Goal: Transaction & Acquisition: Purchase product/service

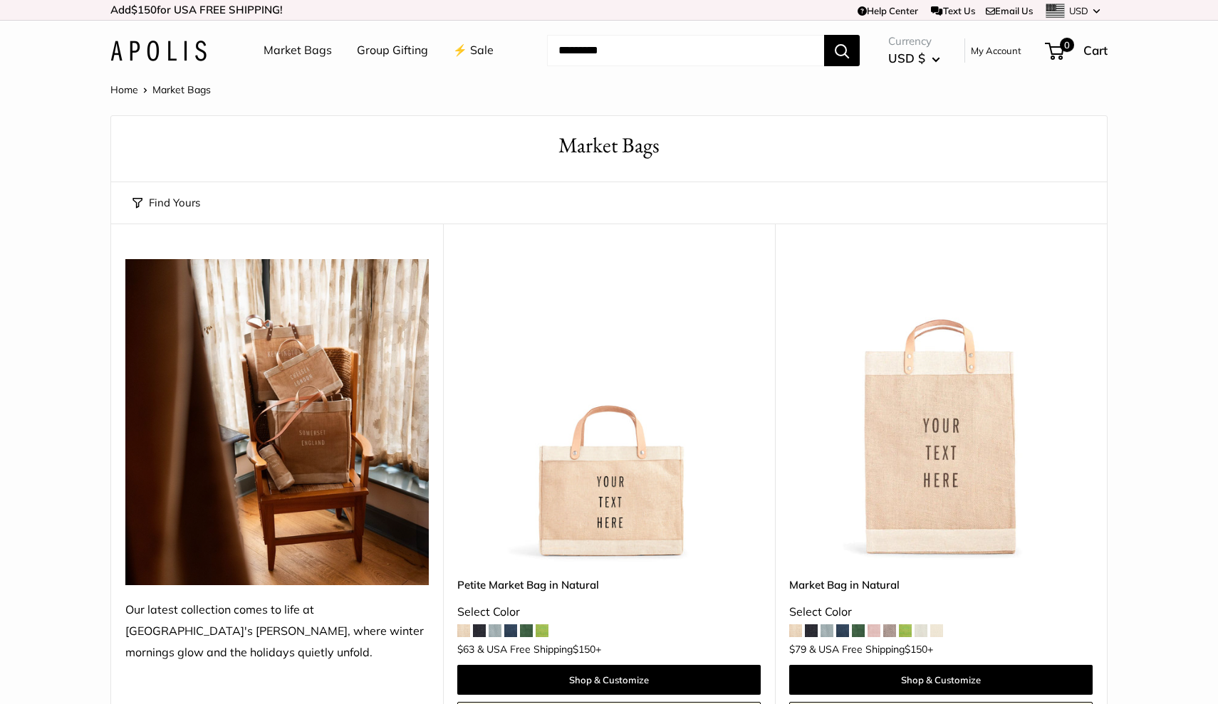
click at [473, 45] on link "⚡️ Sale" at bounding box center [473, 50] width 41 height 21
click at [174, 61] on div "Market Bags Group Gifting ⚡️ Sale Need help? Text Us: 20919 hello@apolisglobal.…" at bounding box center [608, 51] width 997 height 46
click at [303, 51] on link "Market Bags" at bounding box center [298, 50] width 68 height 21
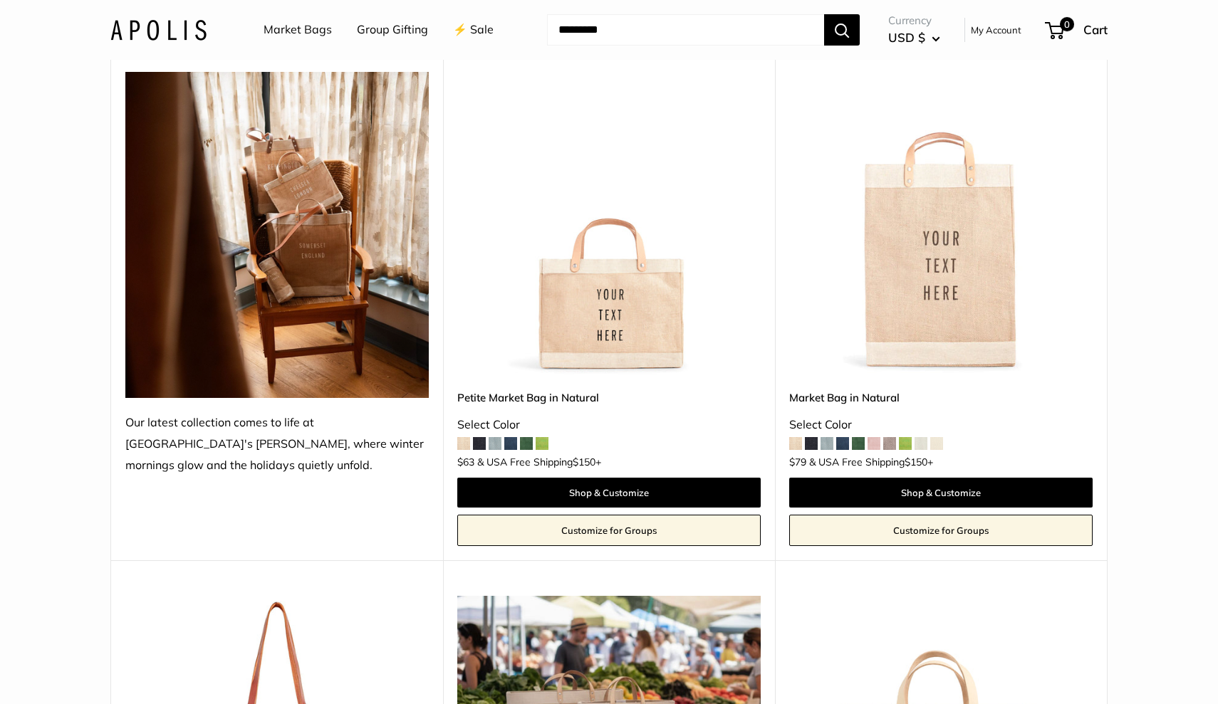
scroll to position [188, 0]
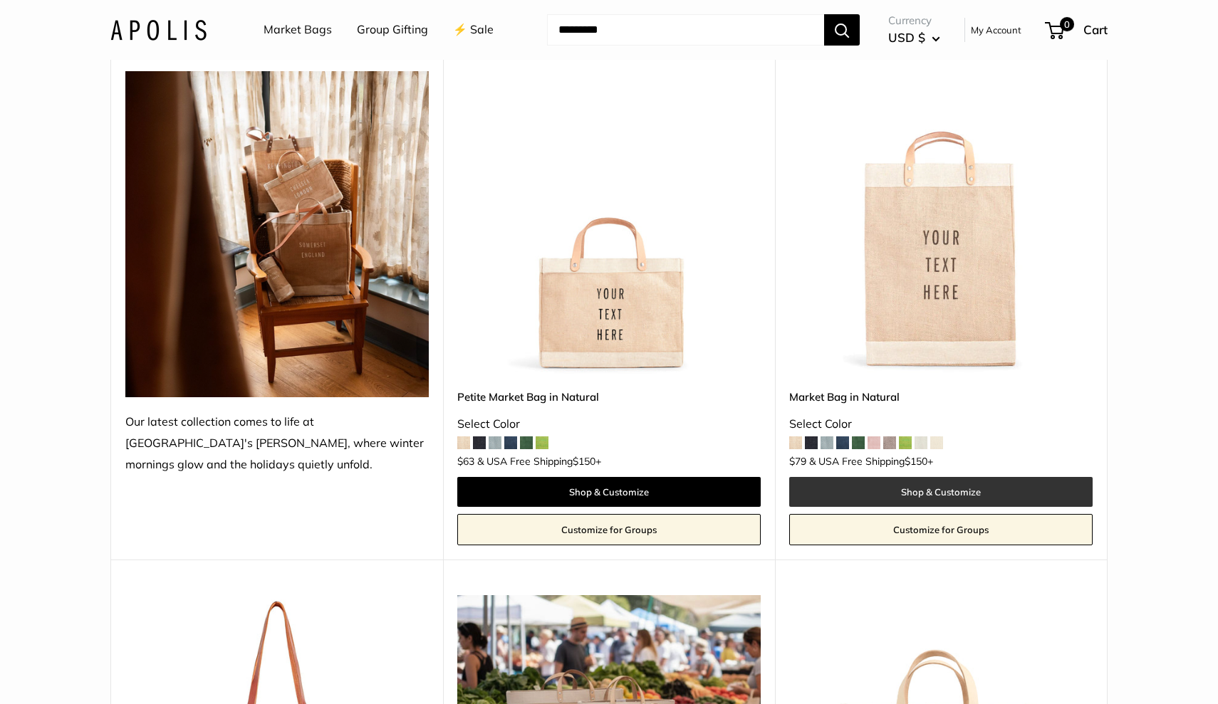
click at [929, 485] on link "Shop & Customize" at bounding box center [940, 492] width 303 height 30
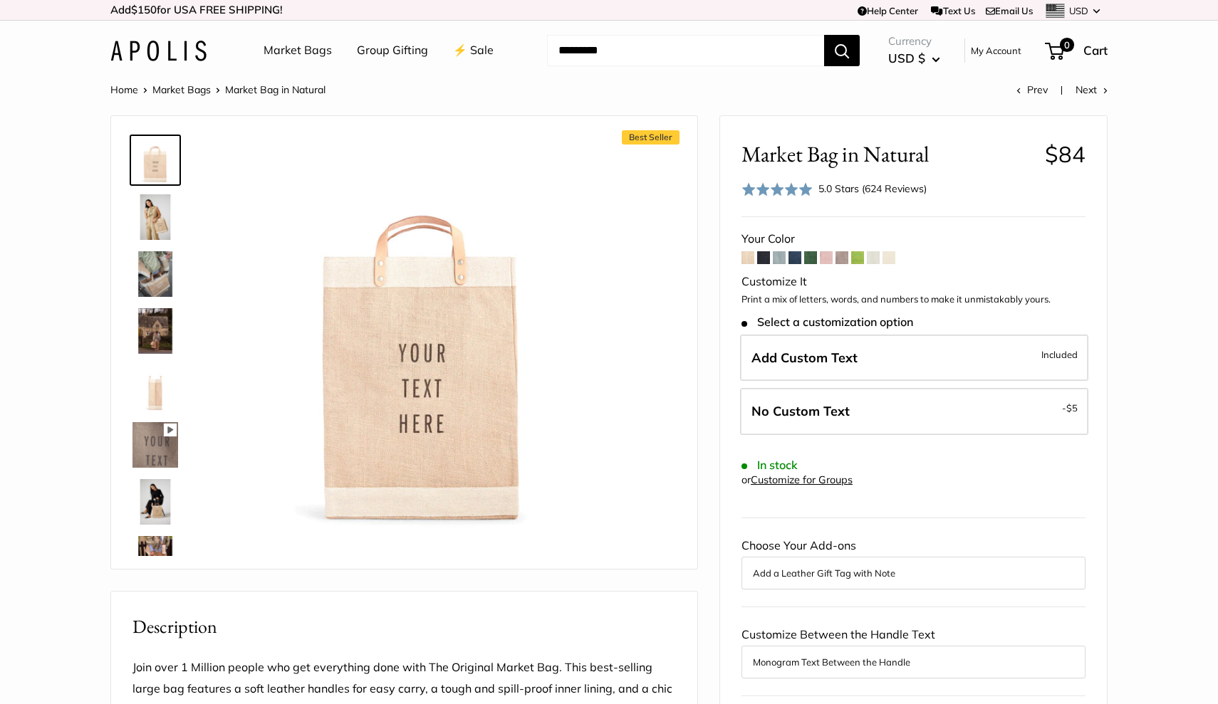
click at [812, 257] on span at bounding box center [810, 257] width 13 height 13
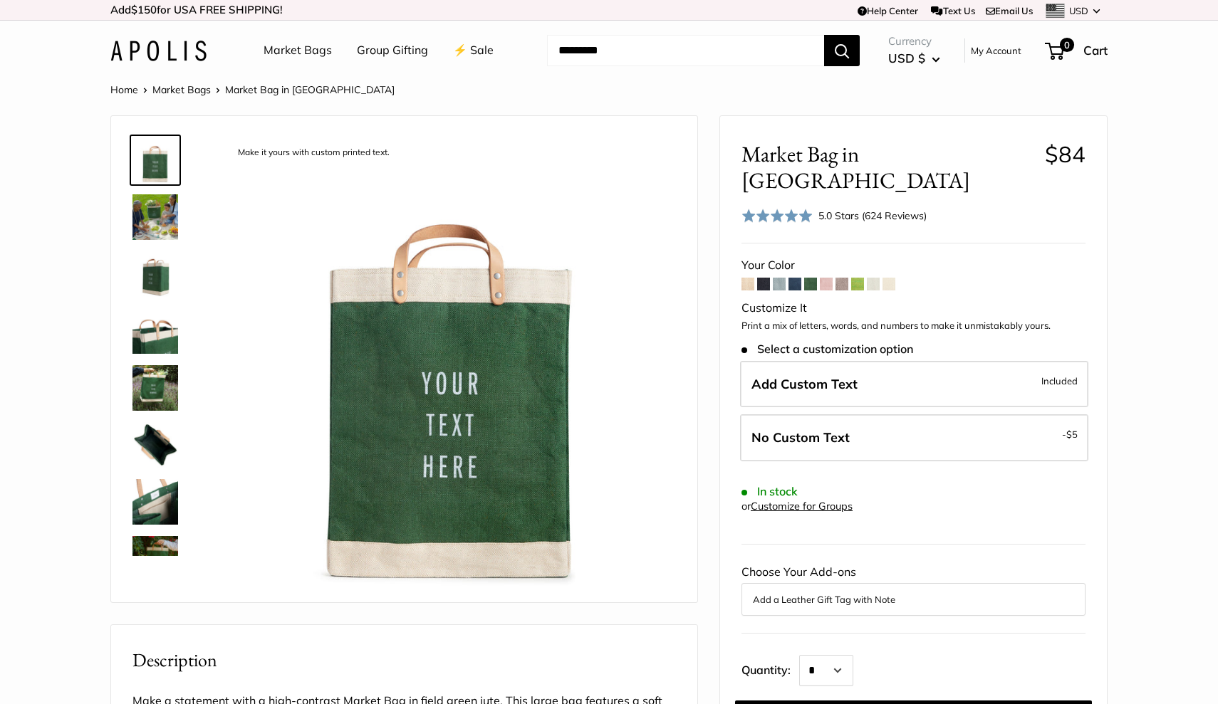
click at [764, 278] on span at bounding box center [763, 284] width 13 height 13
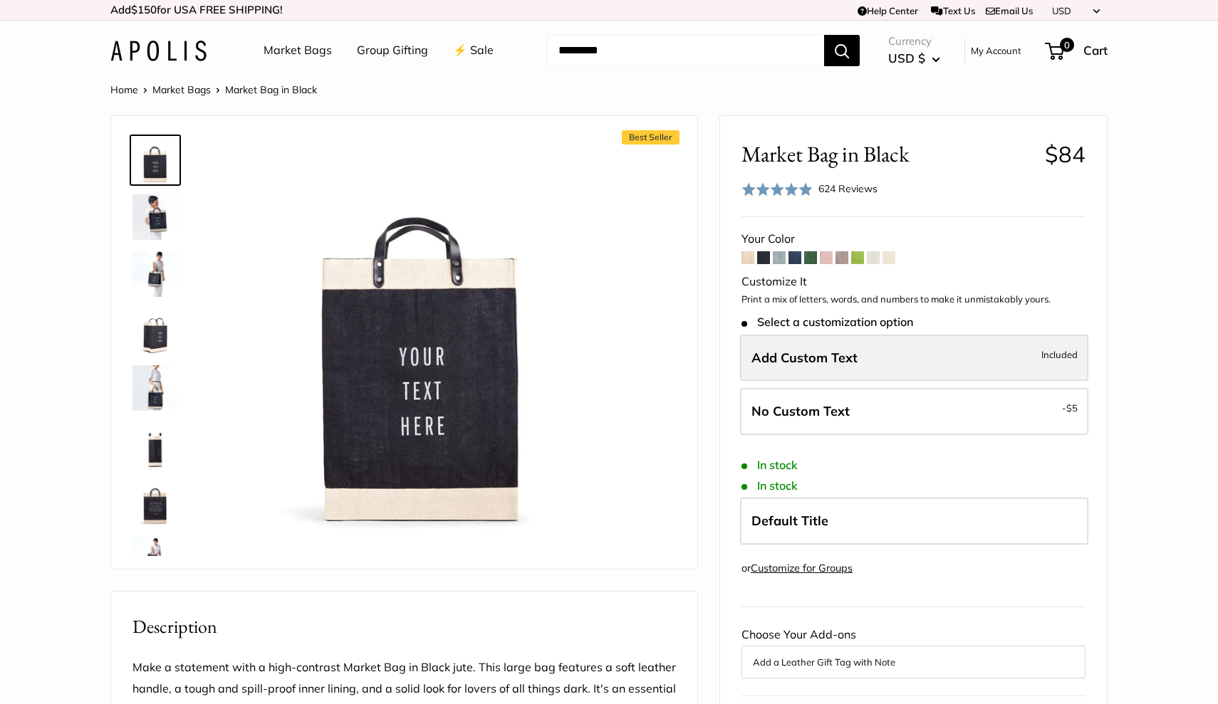
click at [816, 353] on span "Add Custom Text" at bounding box center [804, 358] width 106 height 16
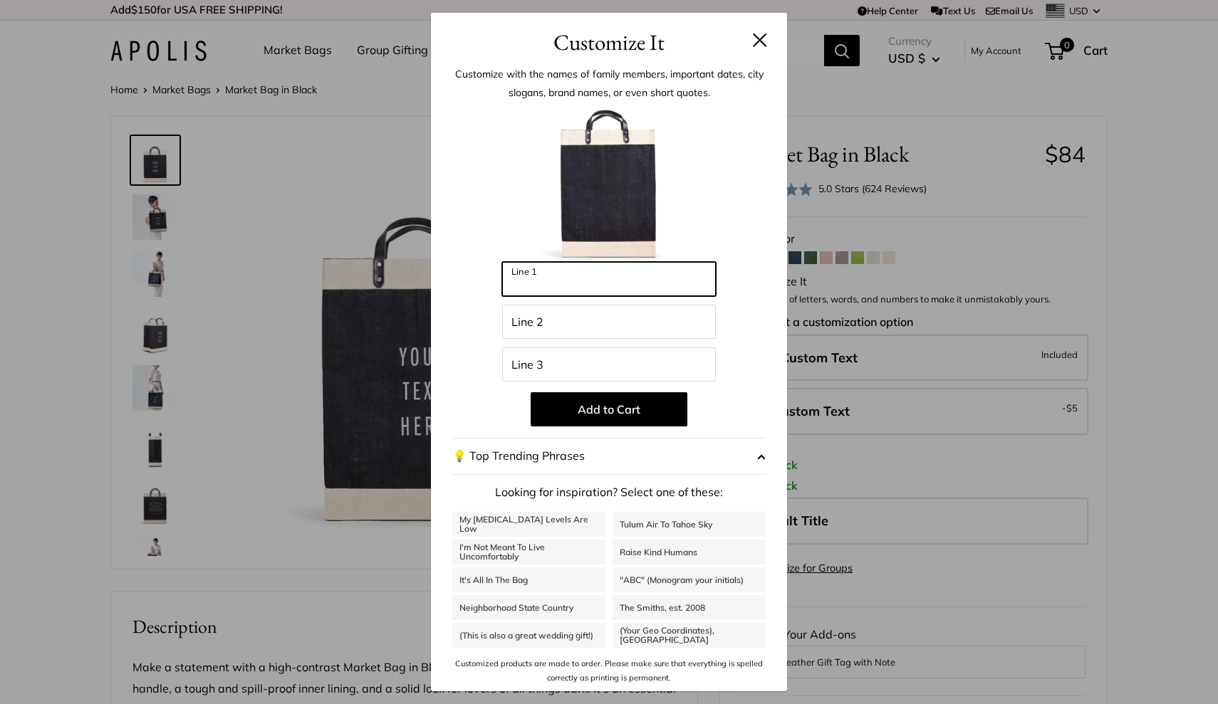
click at [570, 290] on input "Line 1" at bounding box center [609, 279] width 214 height 34
type input "*******"
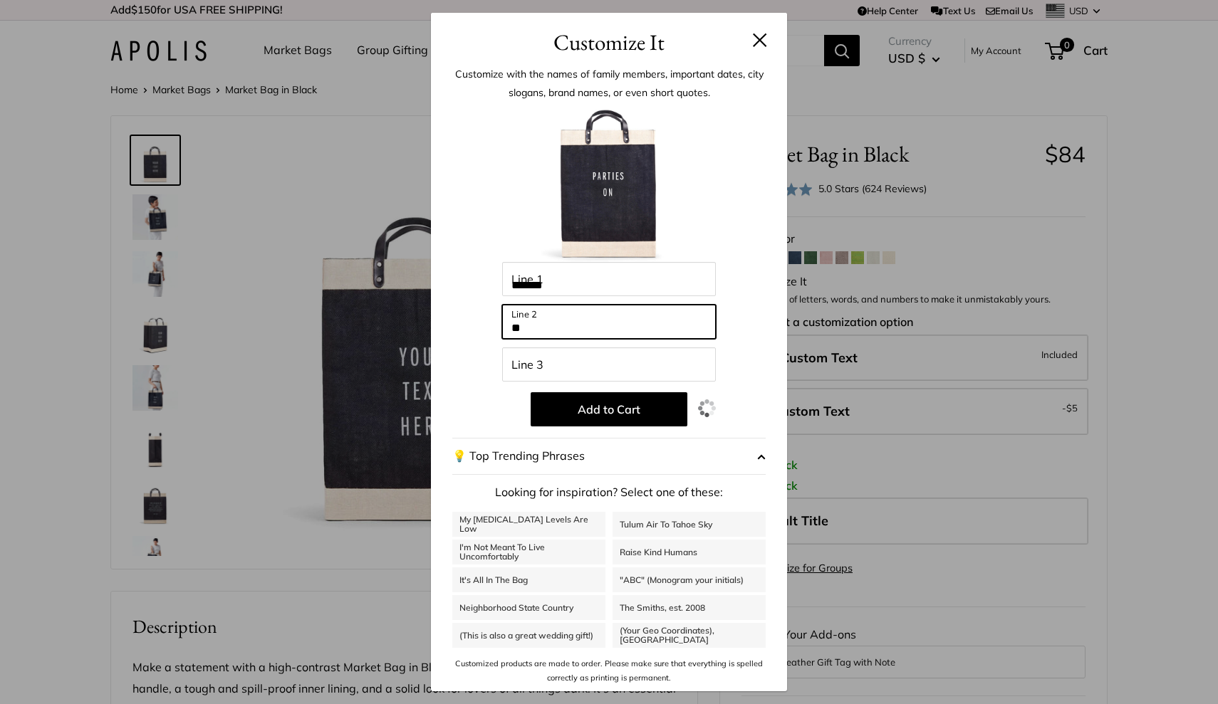
type input "**"
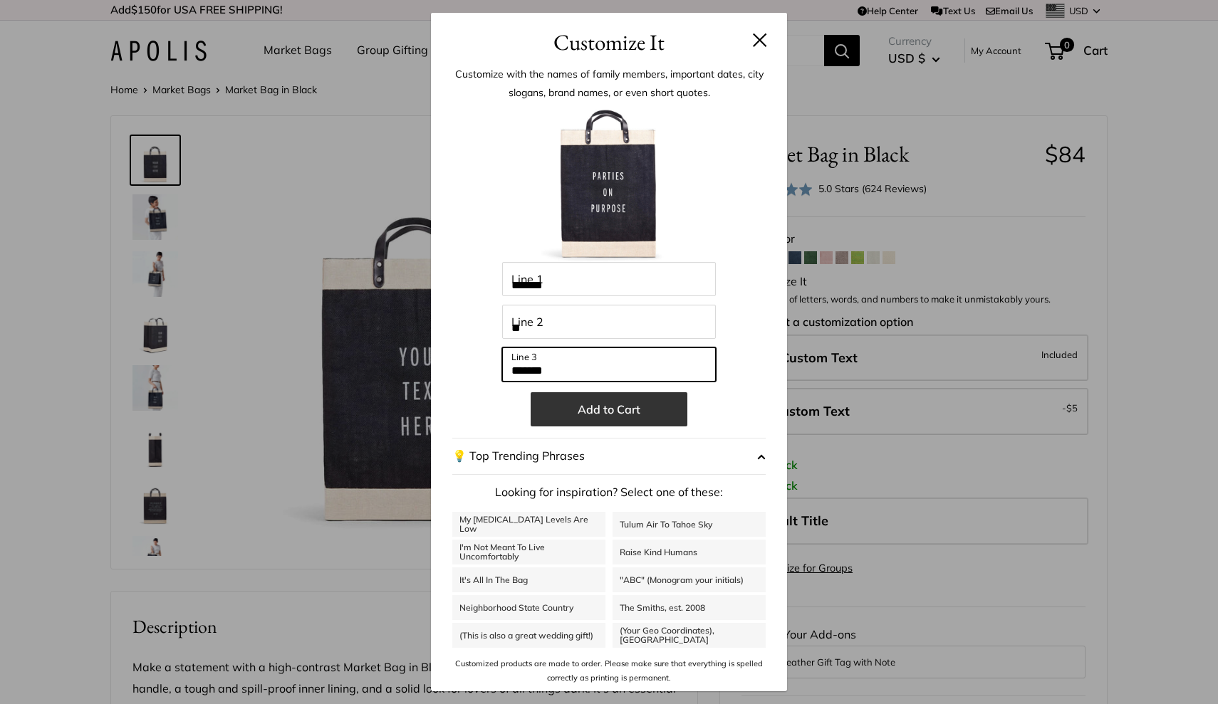
type input "*******"
click at [625, 412] on button "Add to Cart" at bounding box center [609, 409] width 157 height 34
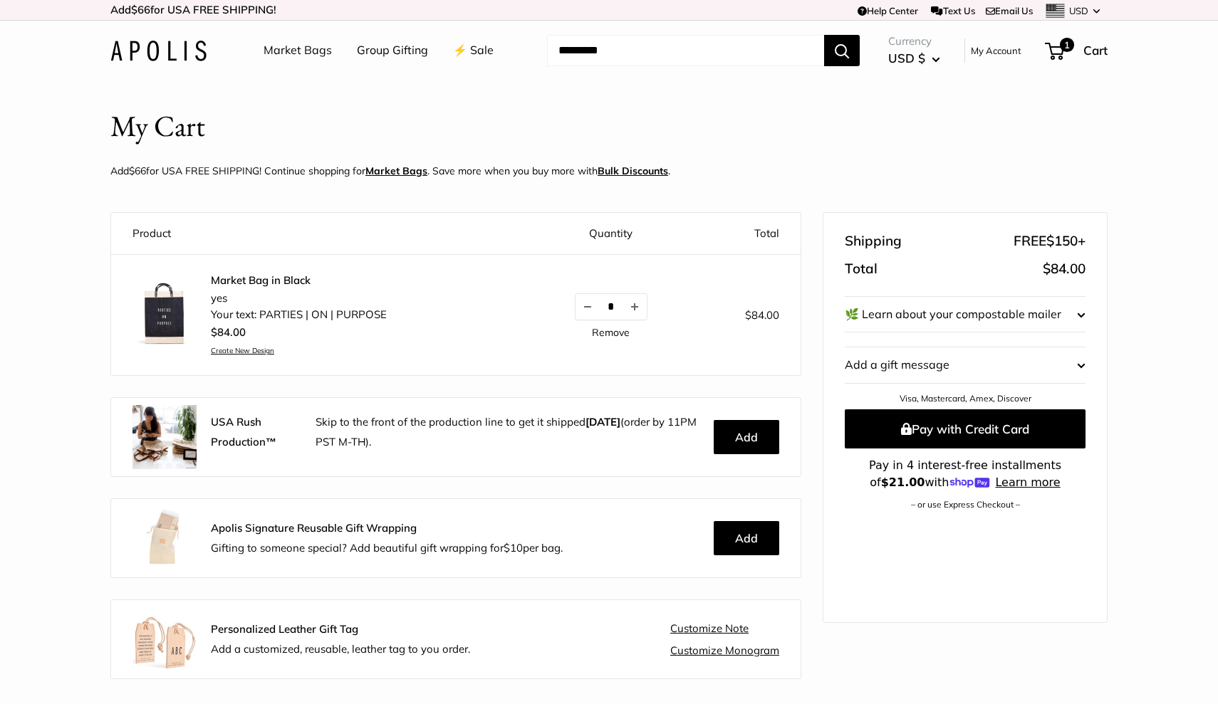
click at [1060, 320] on button "🌿 Learn about your compostable mailer" at bounding box center [965, 315] width 241 height 36
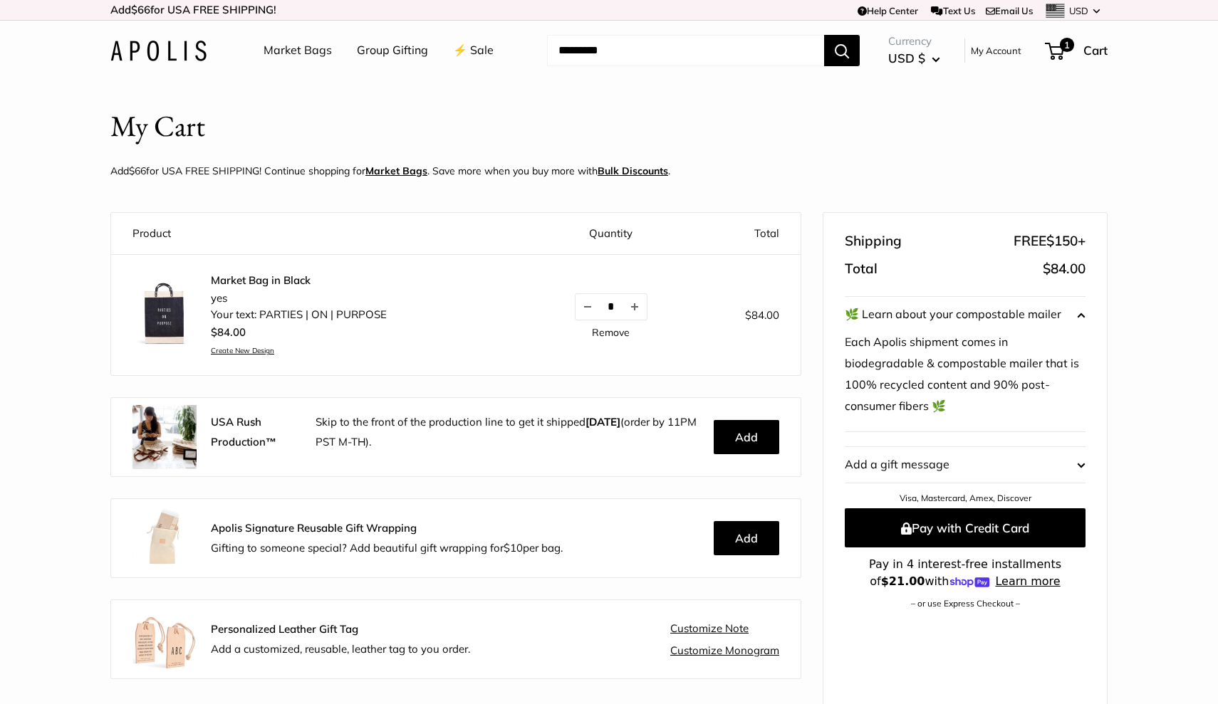
click at [1117, 339] on div "Product Quantity Total Market Bag in Black yes Your text: PARTIES | ON | PURPOS…" at bounding box center [609, 558] width 1054 height 693
click at [905, 467] on button "Add a gift message Edit" at bounding box center [965, 465] width 241 height 36
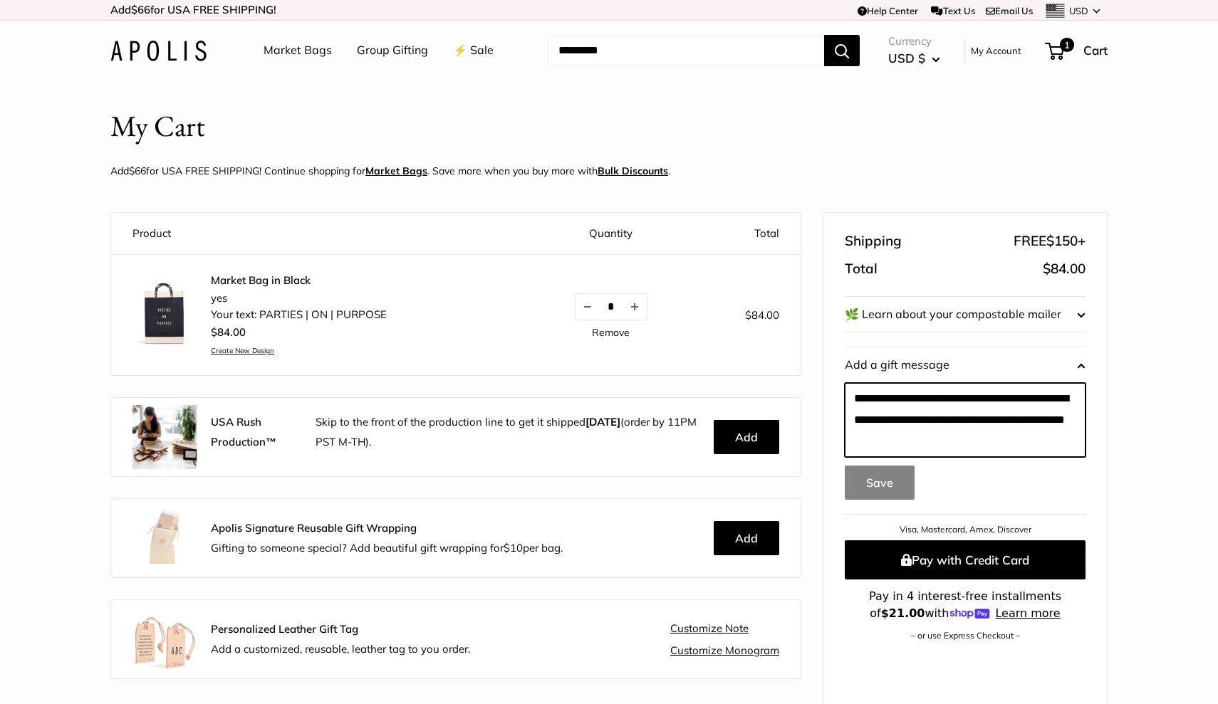
drag, startPoint x: 957, startPoint y: 436, endPoint x: 850, endPoint y: 388, distance: 117.7
click at [850, 388] on textarea at bounding box center [965, 420] width 241 height 74
type textarea "*"
type textarea "**********"
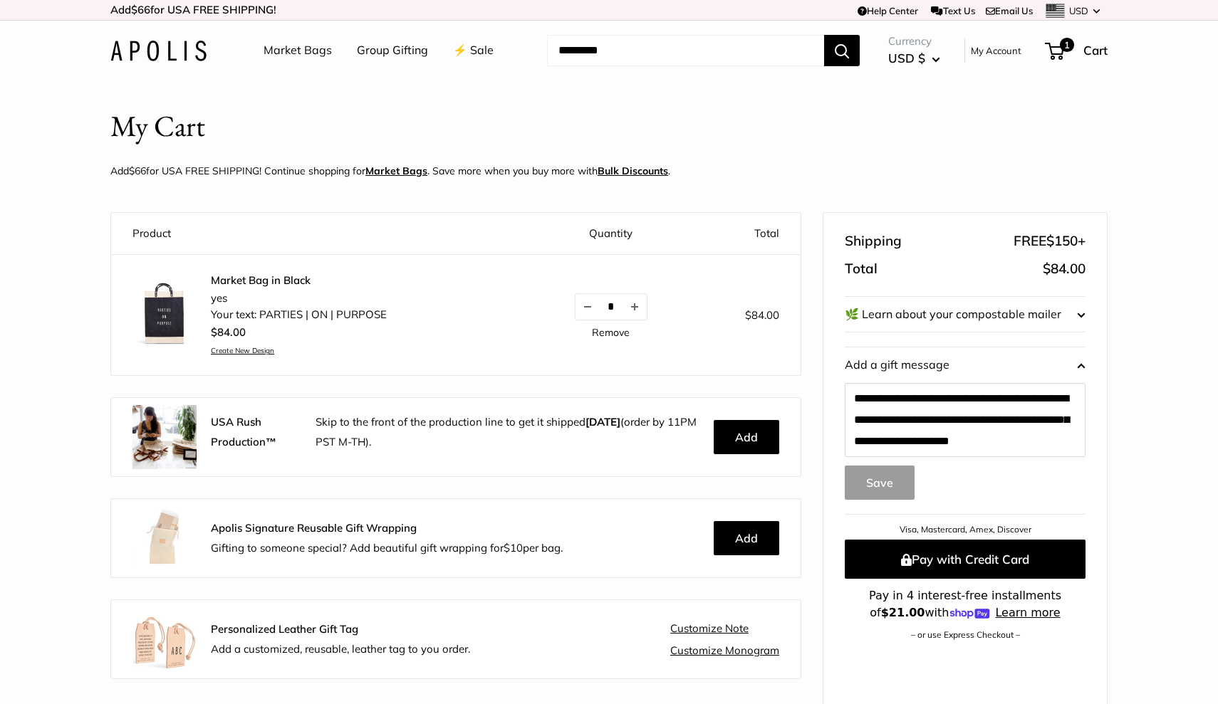
click at [880, 475] on button "Save" at bounding box center [880, 483] width 70 height 34
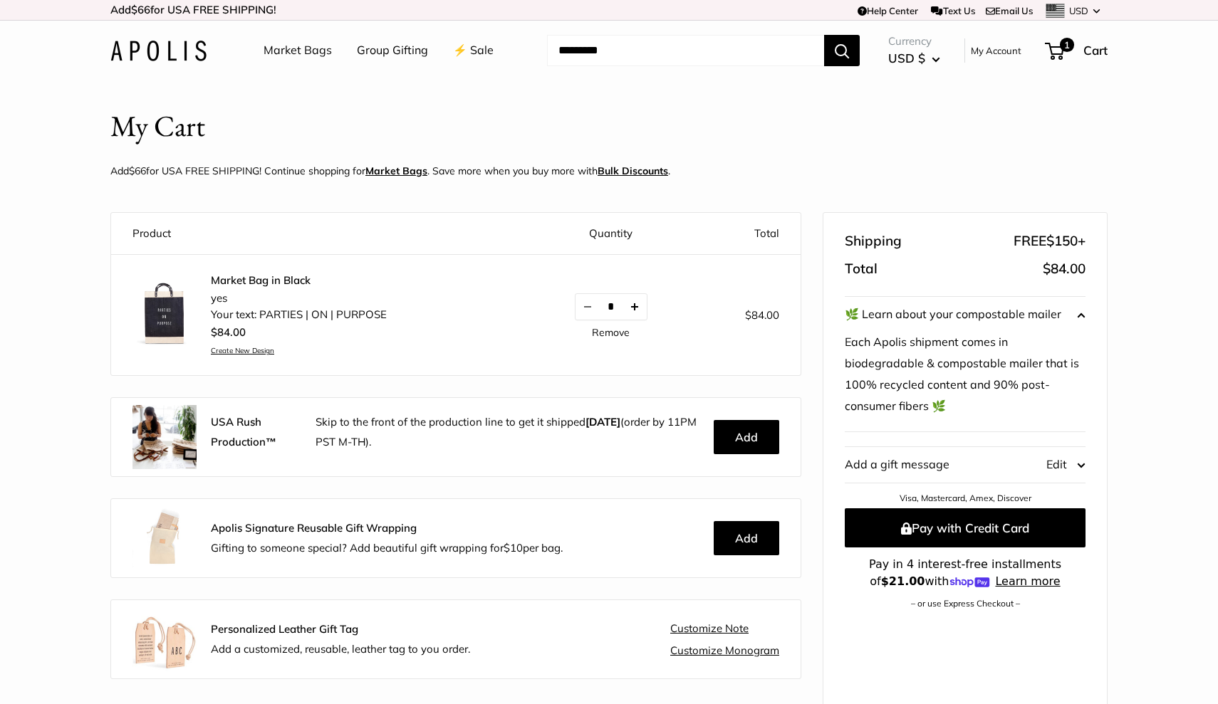
click at [637, 306] on button "Increase quantity by 1" at bounding box center [634, 307] width 24 height 26
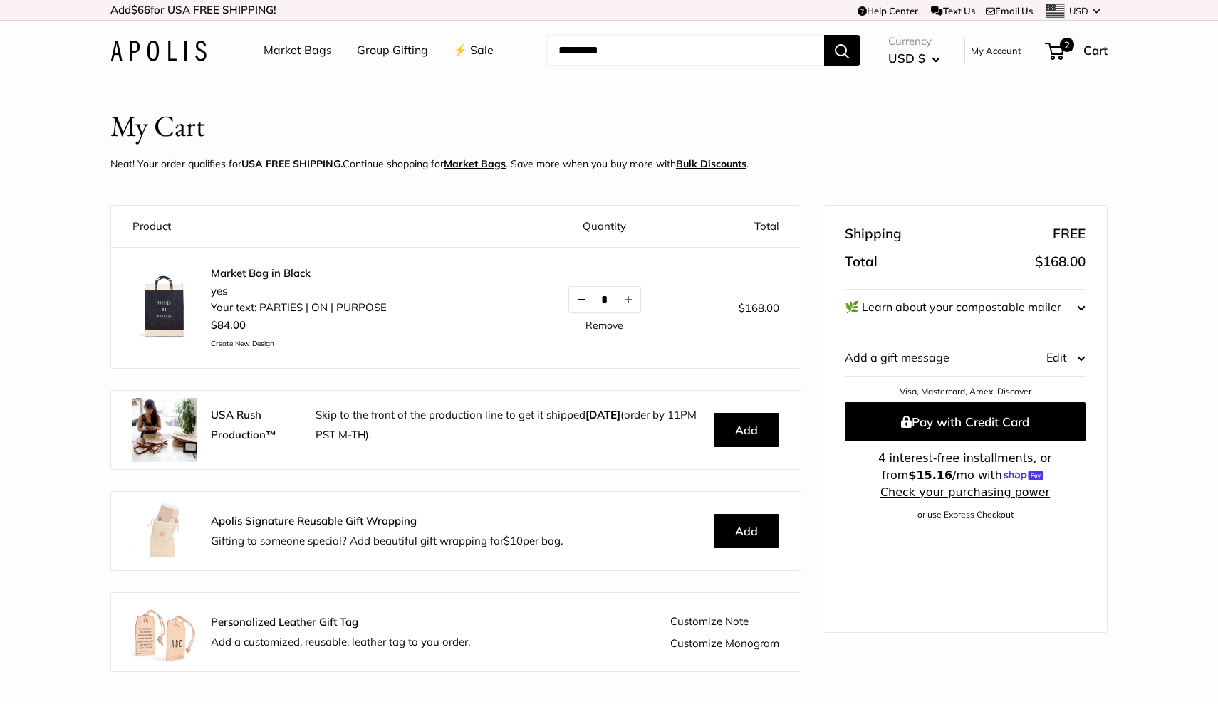
click at [573, 296] on button "Decrease quantity by 1" at bounding box center [581, 300] width 24 height 26
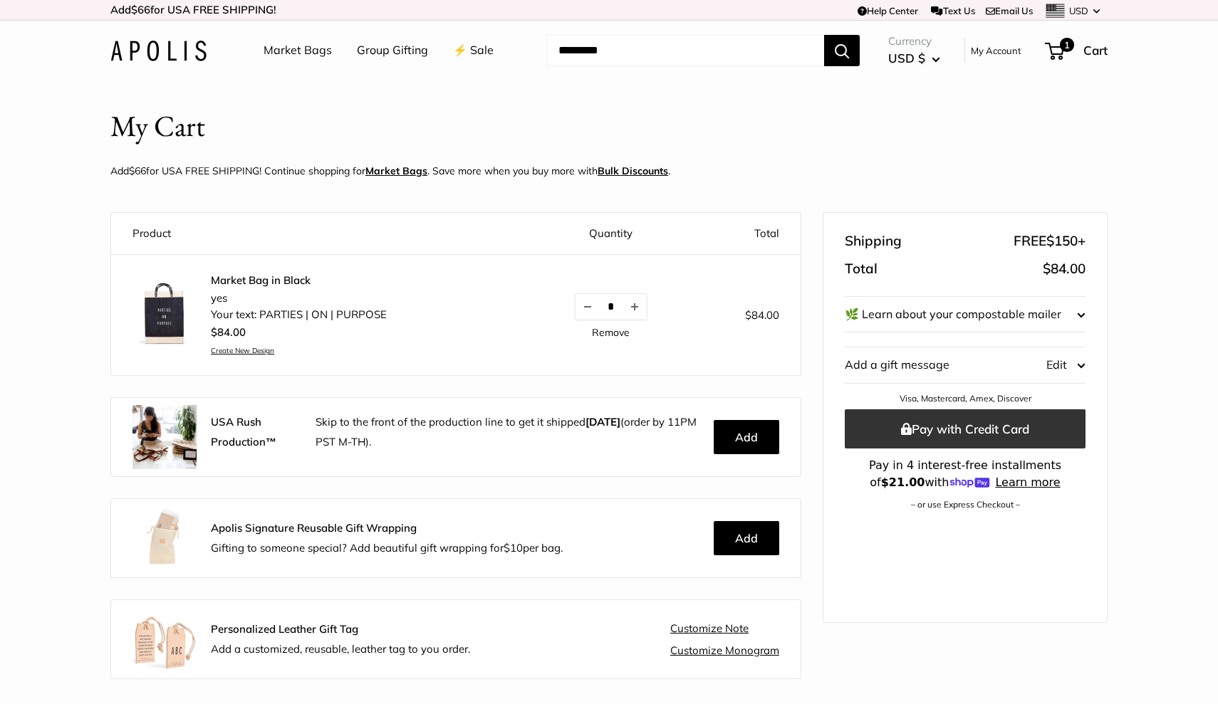
click at [1005, 422] on button "Pay with Credit Card" at bounding box center [965, 429] width 241 height 39
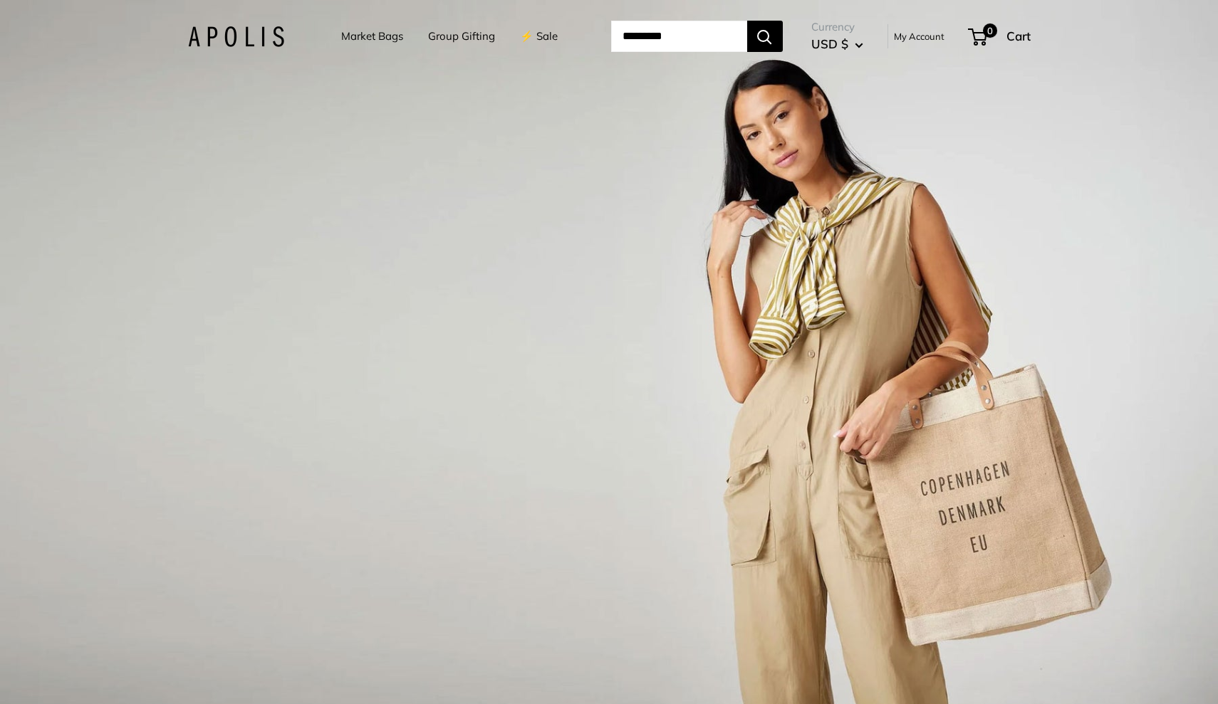
click at [373, 36] on link "Market Bags" at bounding box center [372, 36] width 62 height 20
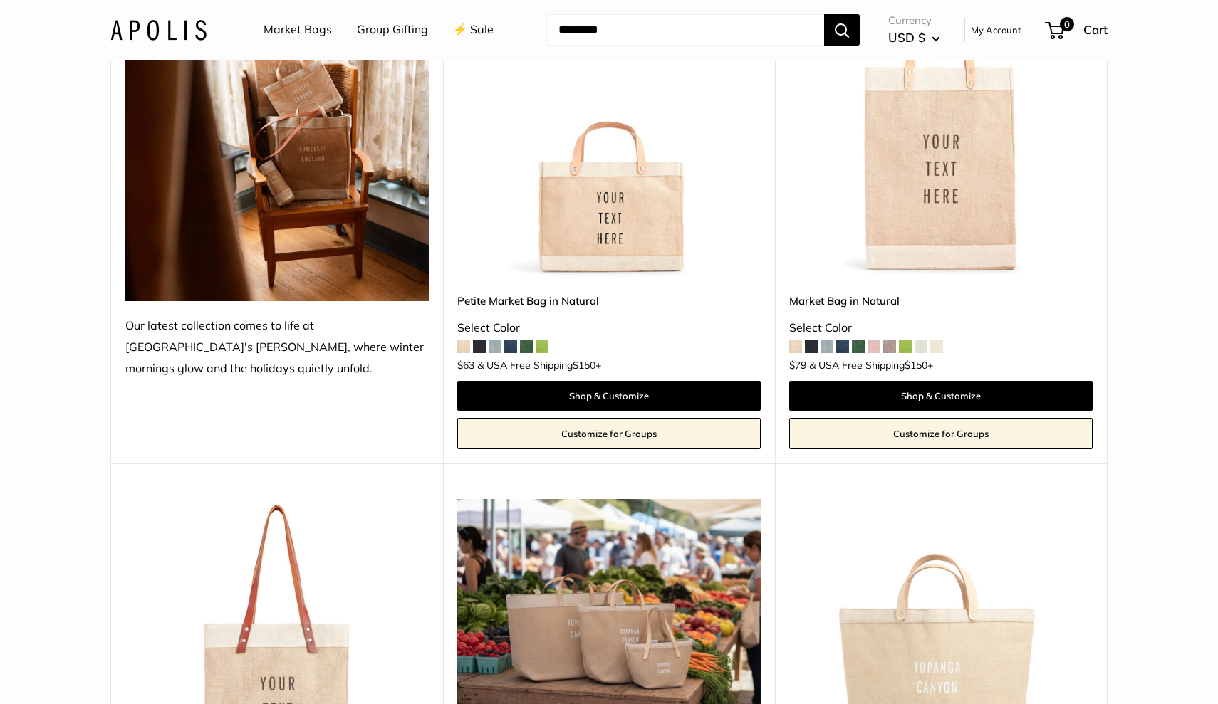
scroll to position [285, 0]
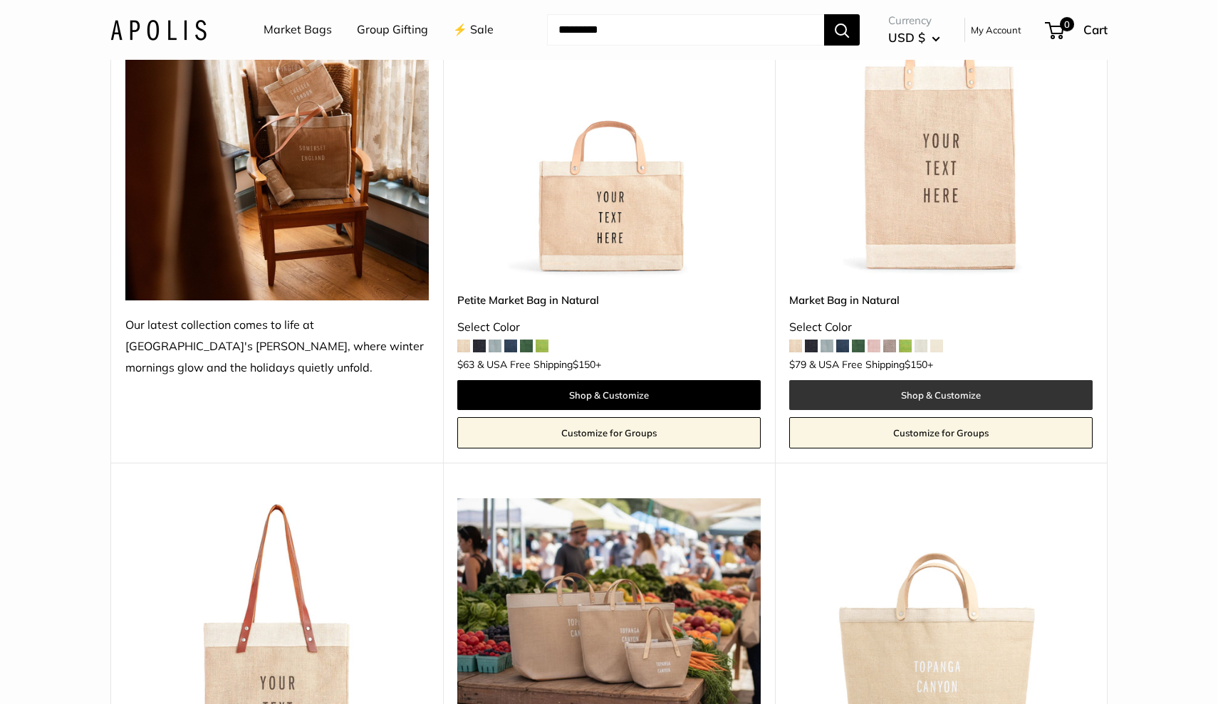
click at [914, 393] on link "Shop & Customize" at bounding box center [940, 395] width 303 height 30
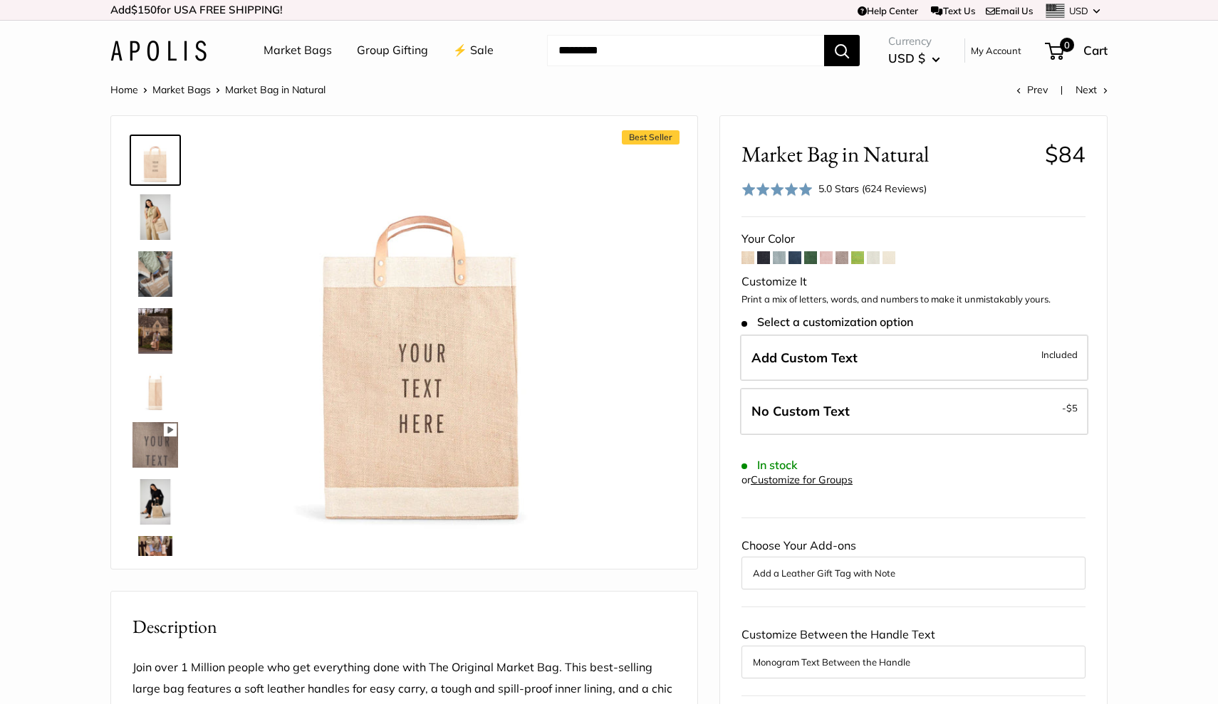
click at [767, 256] on span at bounding box center [763, 257] width 13 height 13
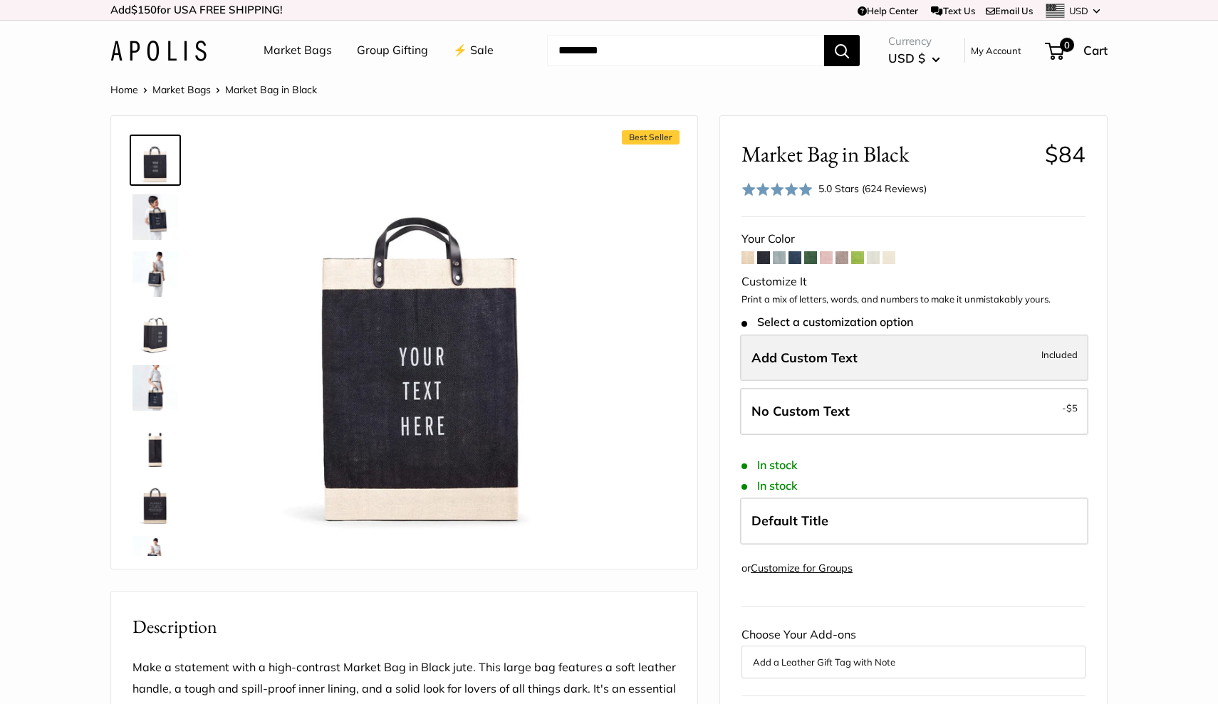
click at [813, 354] on span "Add Custom Text" at bounding box center [804, 358] width 106 height 16
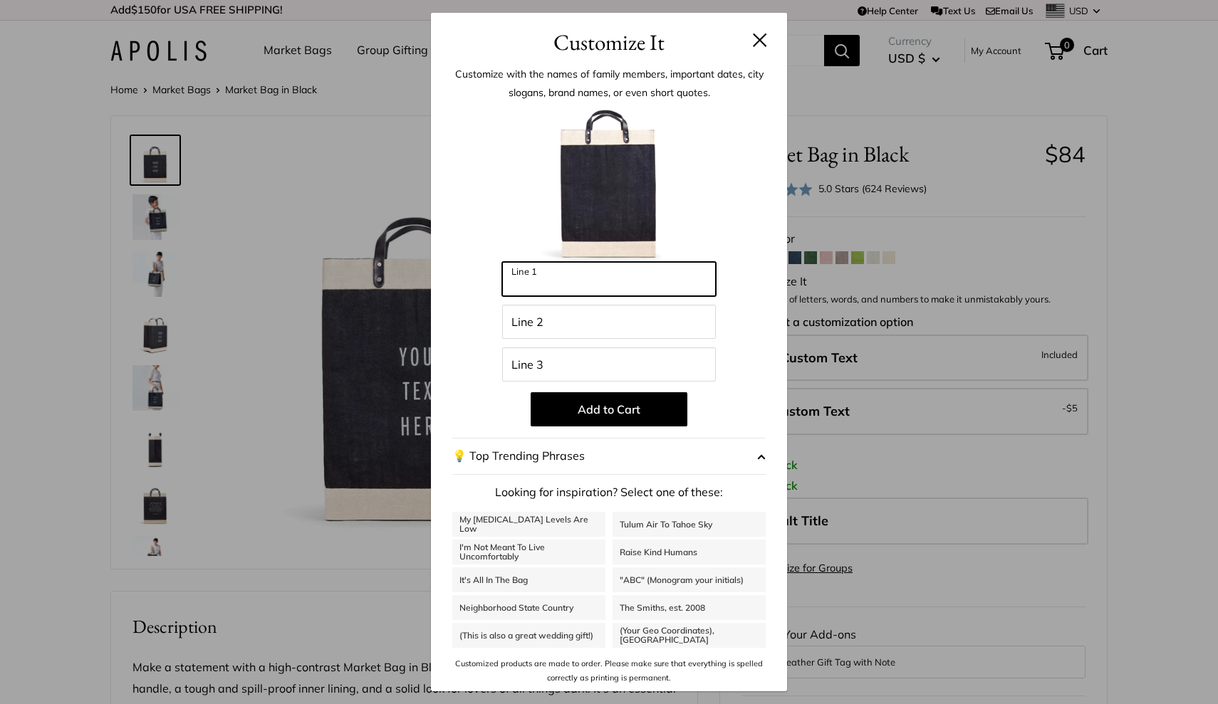
click at [543, 283] on input "Line 1" at bounding box center [609, 279] width 214 height 34
type input "*******"
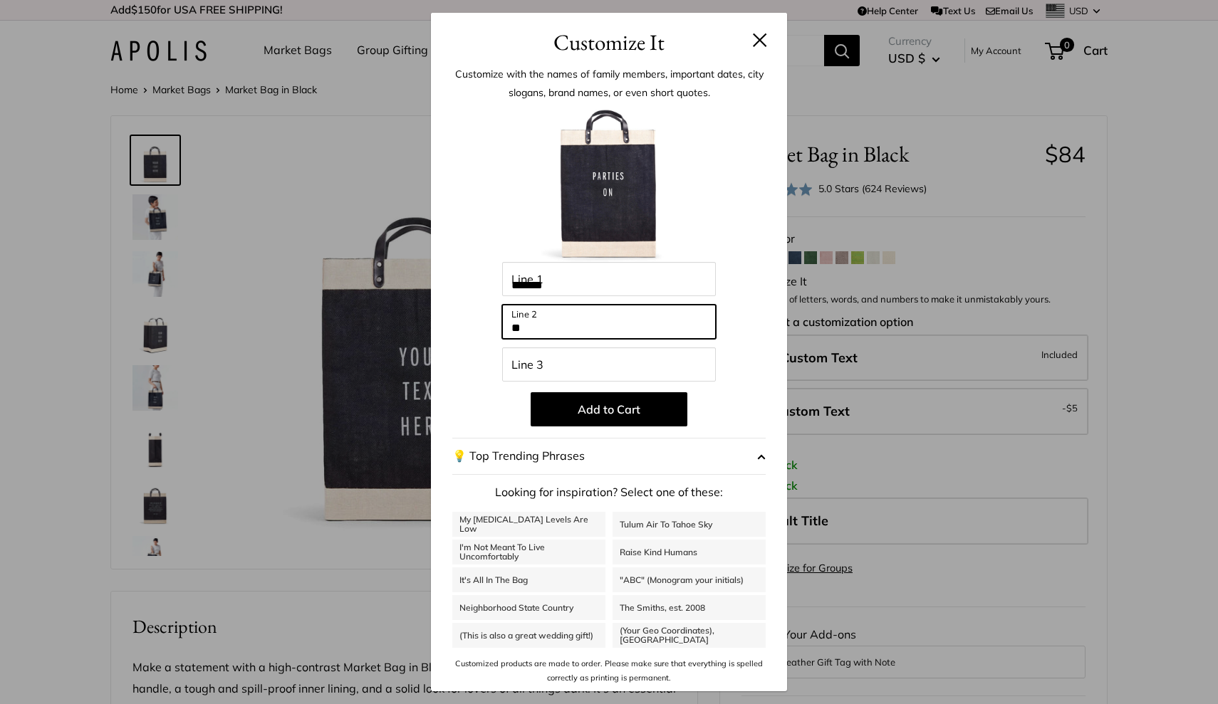
type input "**"
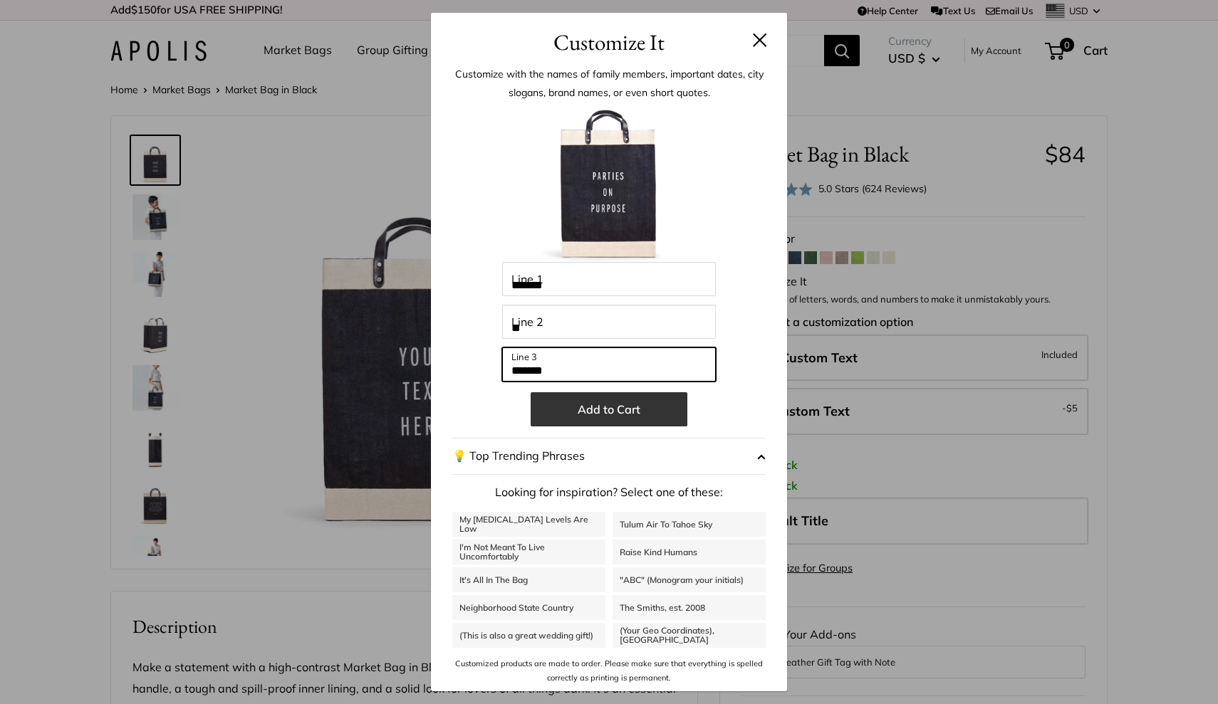
type input "*******"
click at [630, 419] on button "Add to Cart" at bounding box center [609, 409] width 157 height 34
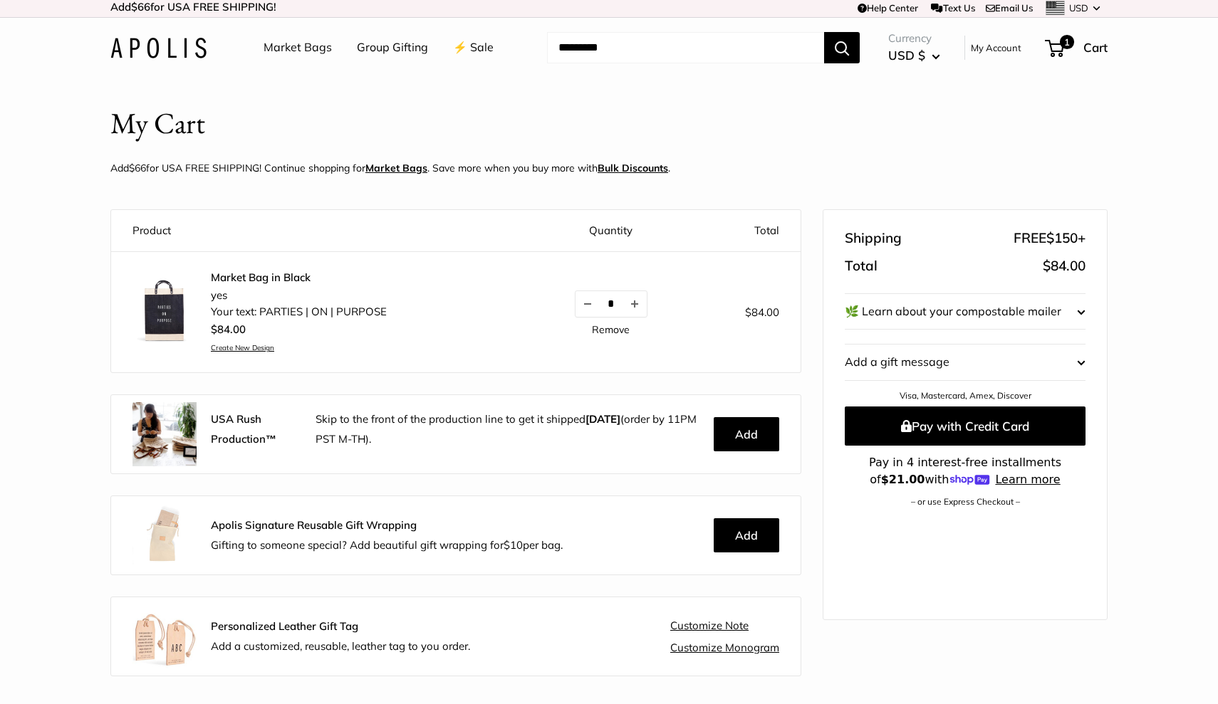
scroll to position [4, 0]
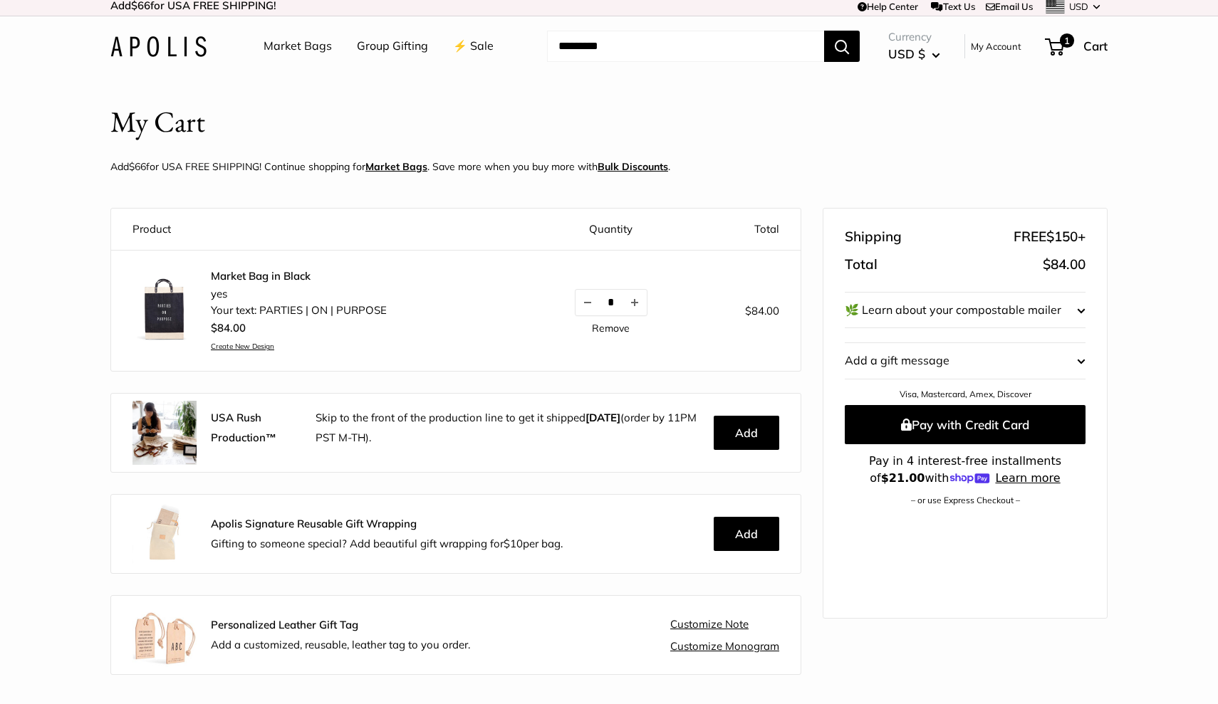
click at [919, 358] on button "Add a gift message Edit" at bounding box center [965, 361] width 241 height 36
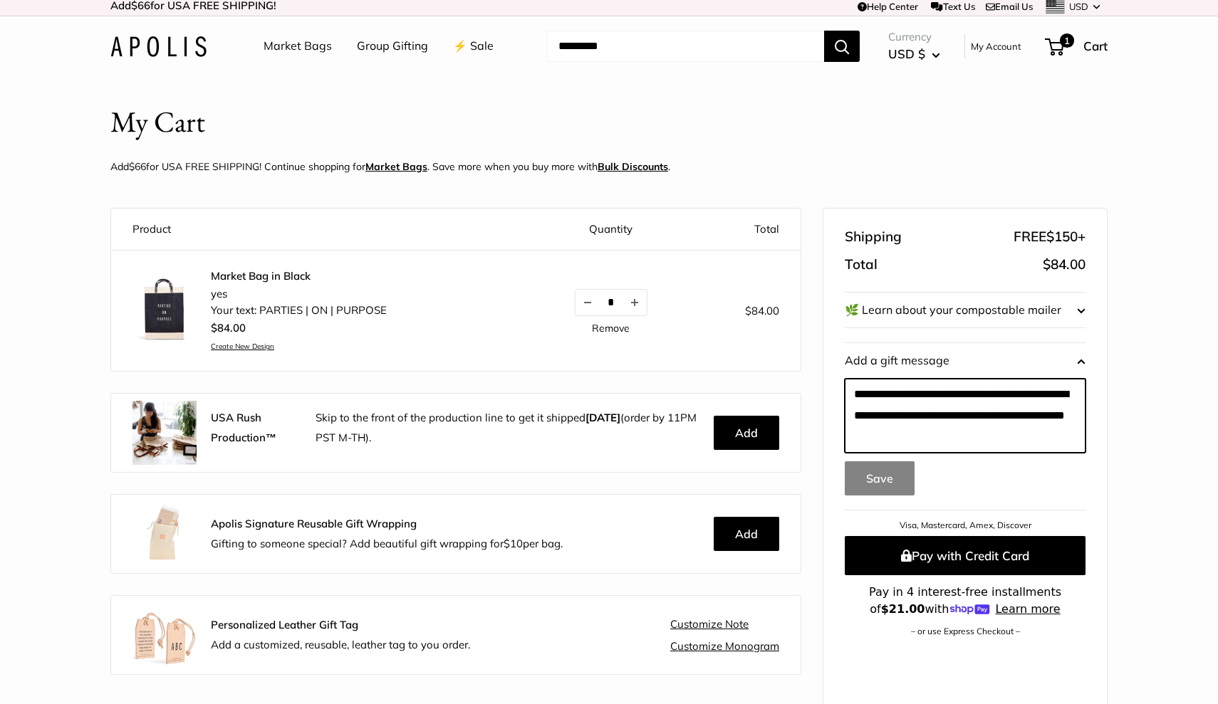
drag, startPoint x: 947, startPoint y: 434, endPoint x: 835, endPoint y: 387, distance: 120.9
click at [835, 387] on div "Shipping FREE $150 + Total $84.00 🌿 Learn about your compostable mailer Each Ap…" at bounding box center [964, 479] width 283 height 541
type textarea "**********"
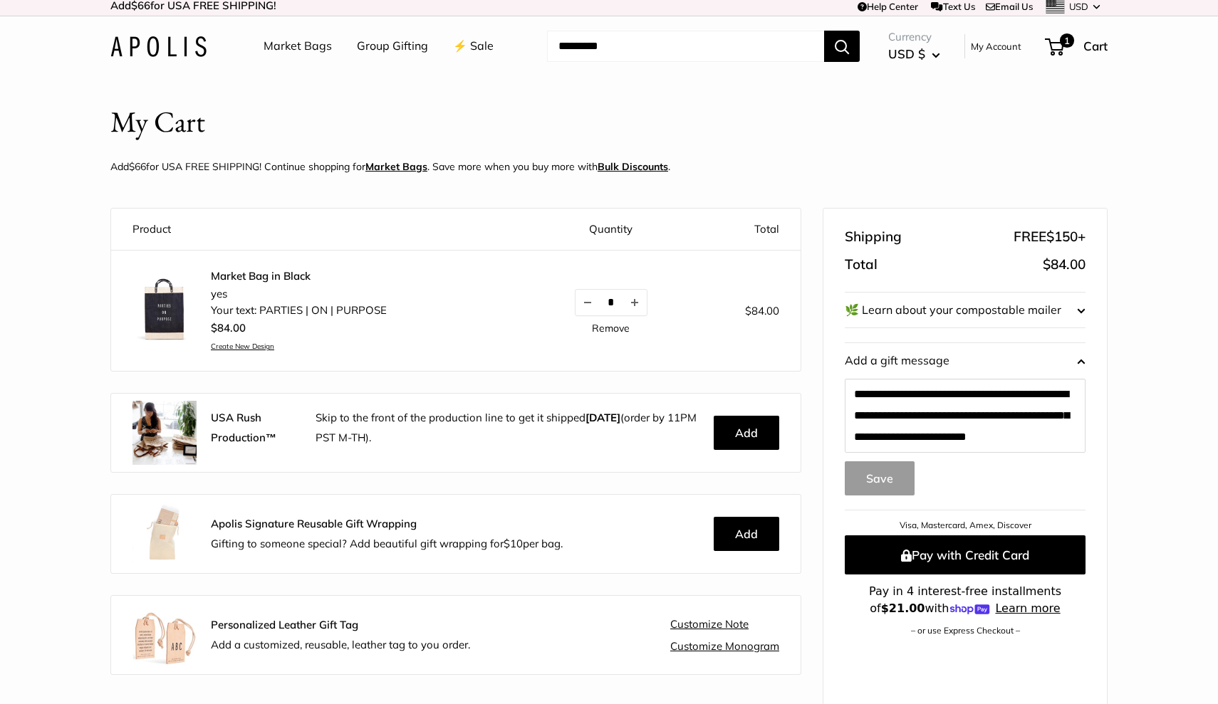
click at [887, 474] on button "Save" at bounding box center [880, 479] width 70 height 34
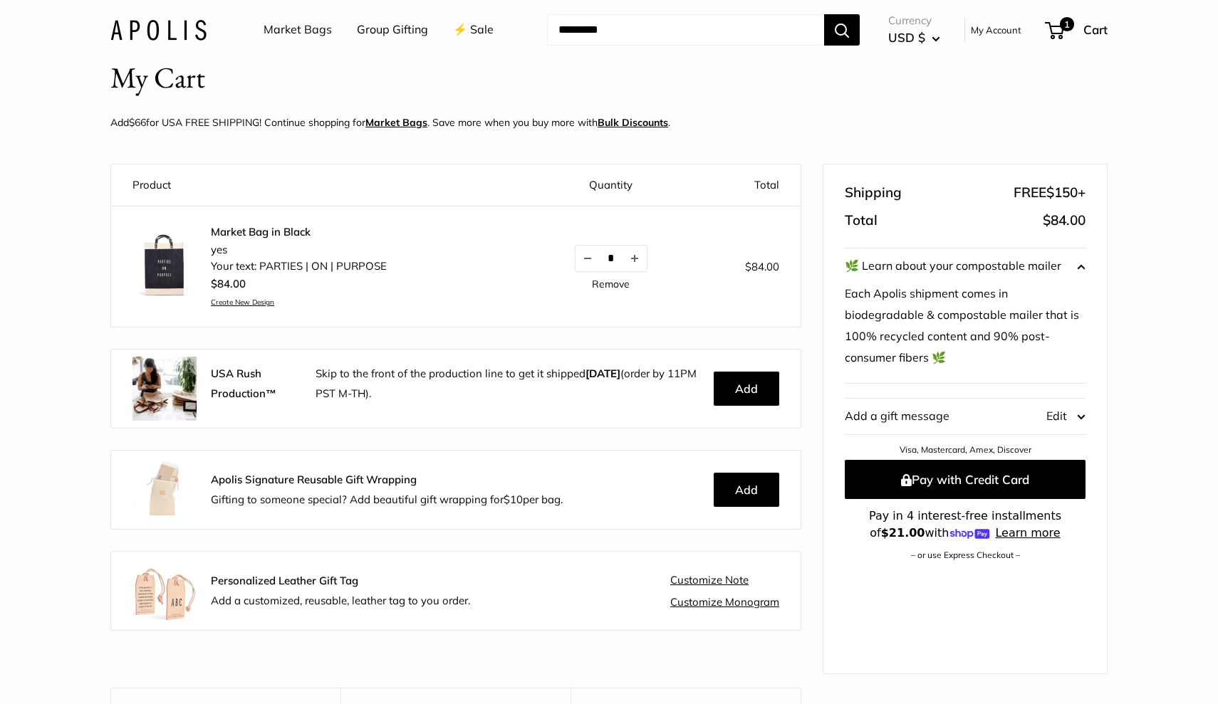
scroll to position [48, 0]
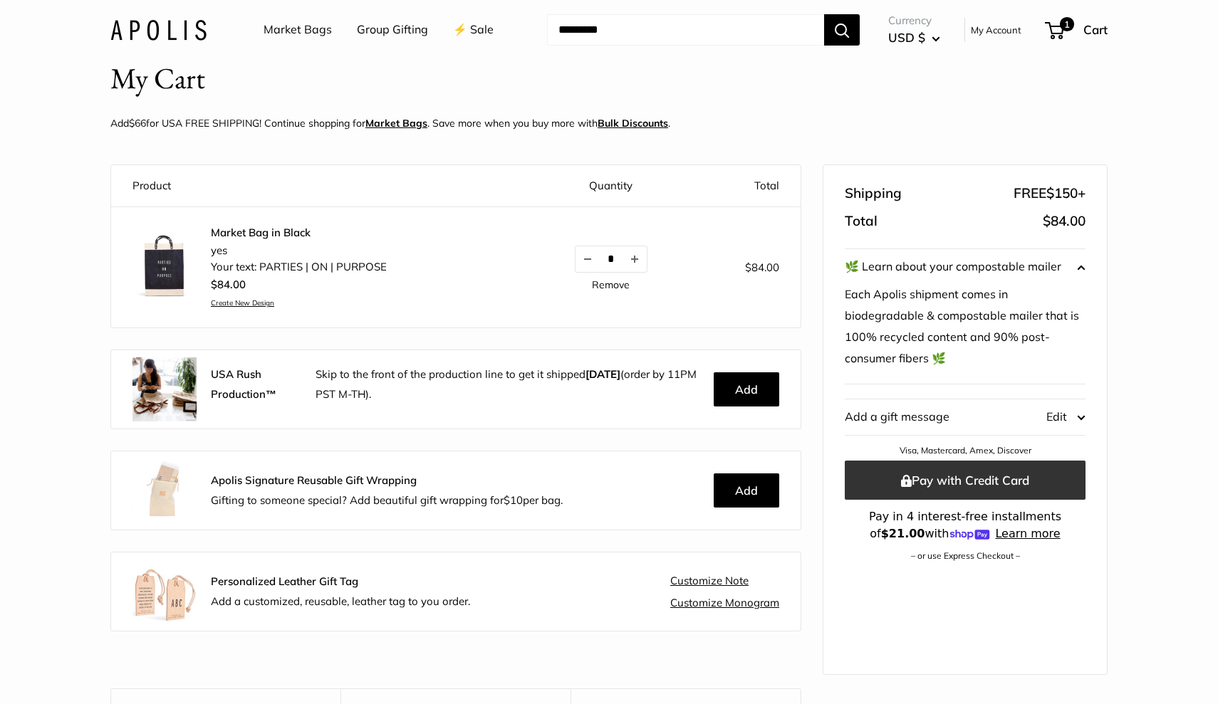
click at [963, 467] on button "Pay with Credit Card" at bounding box center [965, 480] width 241 height 39
